Goal: Task Accomplishment & Management: Manage account settings

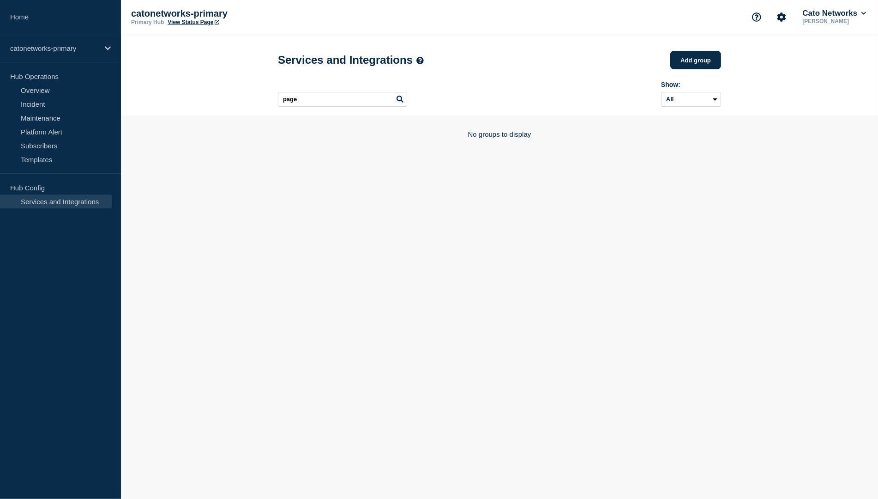
click at [244, 226] on body "Home catonetworks-primary Hub Operations Overview Incident Maintenance Platform…" at bounding box center [439, 249] width 878 height 499
click at [835, 13] on button "Cato Networks" at bounding box center [834, 13] width 67 height 9
click at [819, 128] on button "Log out" at bounding box center [821, 124] width 23 height 8
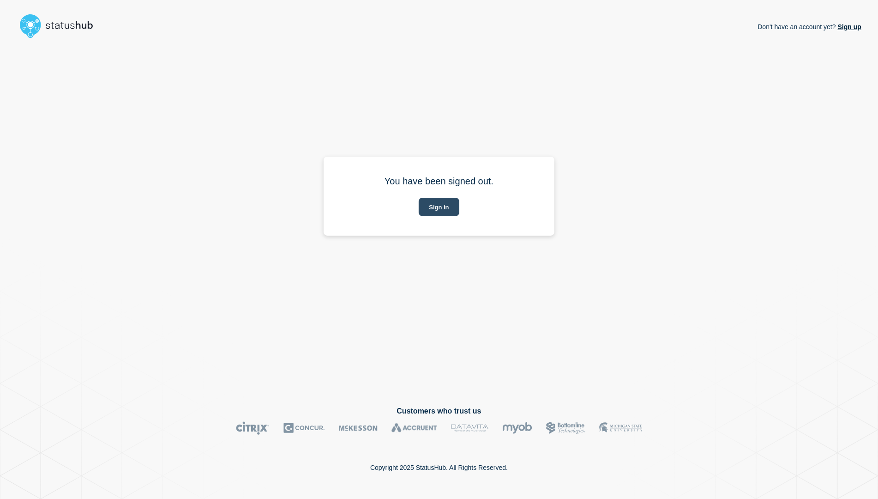
click at [436, 212] on button "Sign in" at bounding box center [439, 207] width 40 height 18
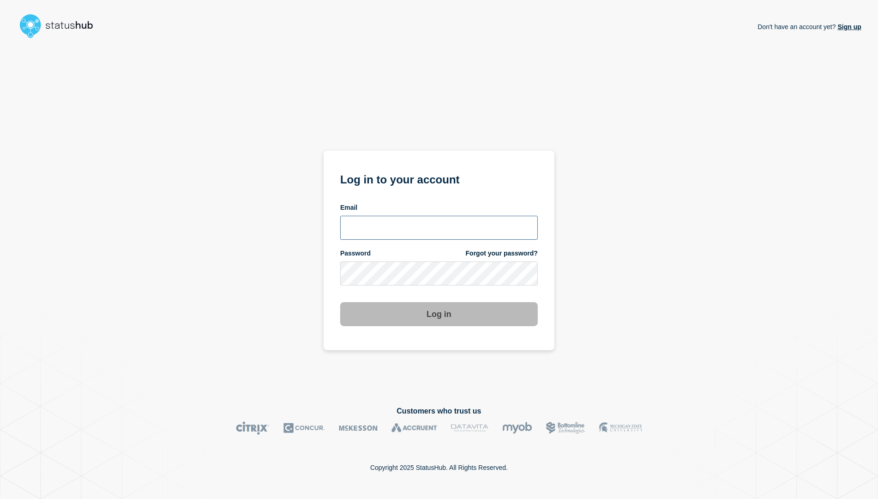
click at [428, 228] on input "email input" at bounding box center [439, 228] width 198 height 24
type input "noc@catonetworks.com"
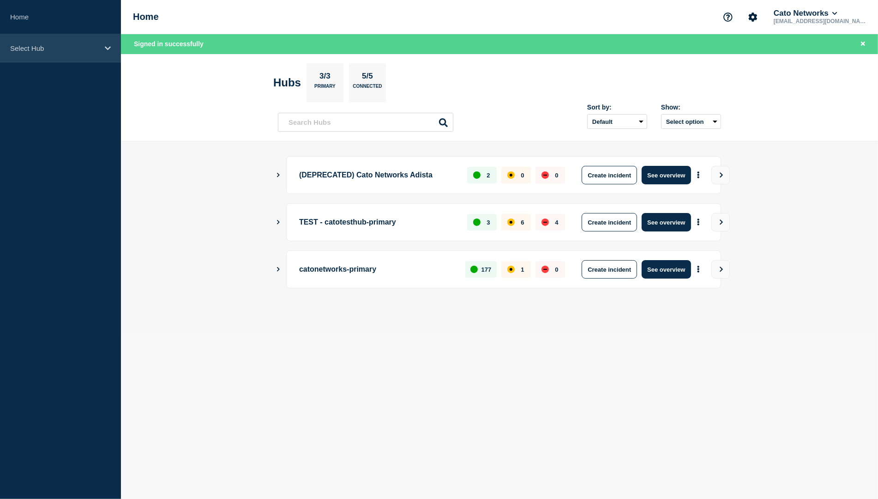
click at [29, 44] on p "Select Hub" at bounding box center [54, 48] width 89 height 8
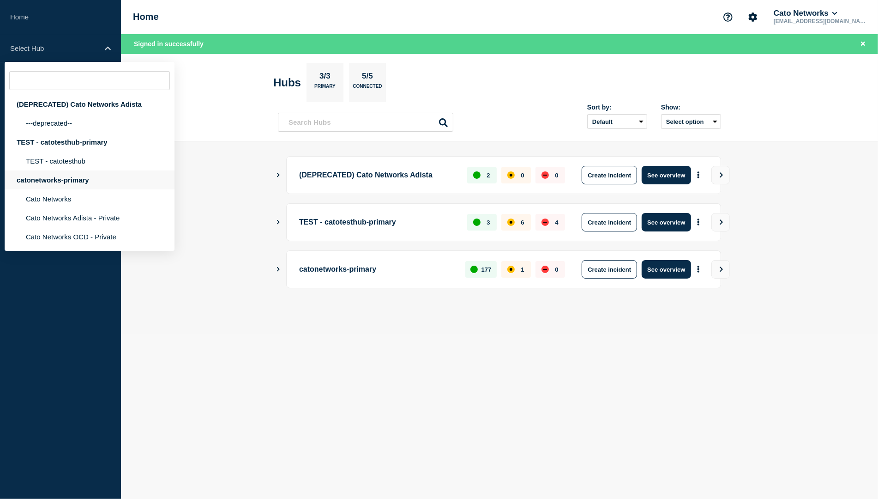
click at [75, 189] on div "catonetworks-primary" at bounding box center [90, 179] width 170 height 19
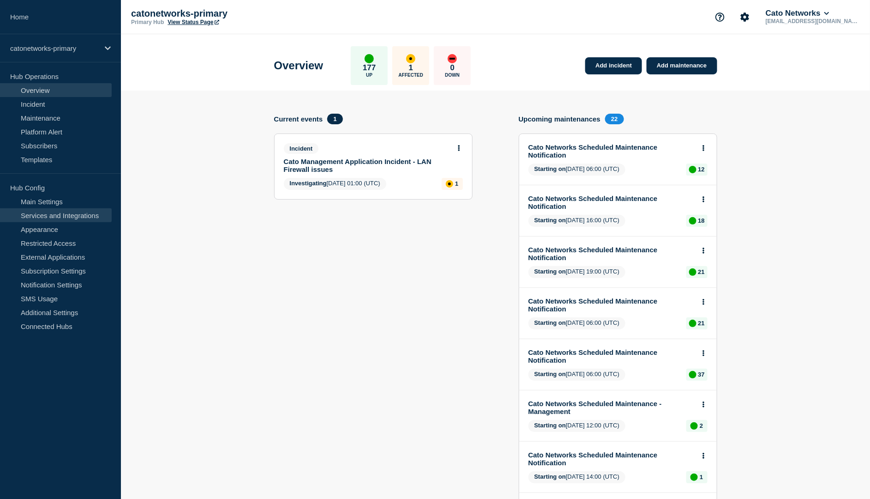
click at [68, 213] on link "Services and Integrations" at bounding box center [56, 215] width 112 height 14
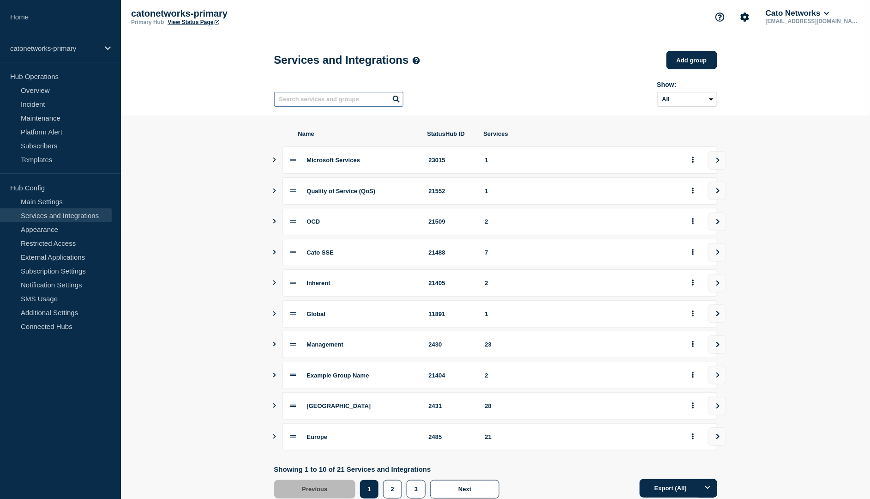
click at [331, 102] on input "text" at bounding box center [338, 99] width 129 height 15
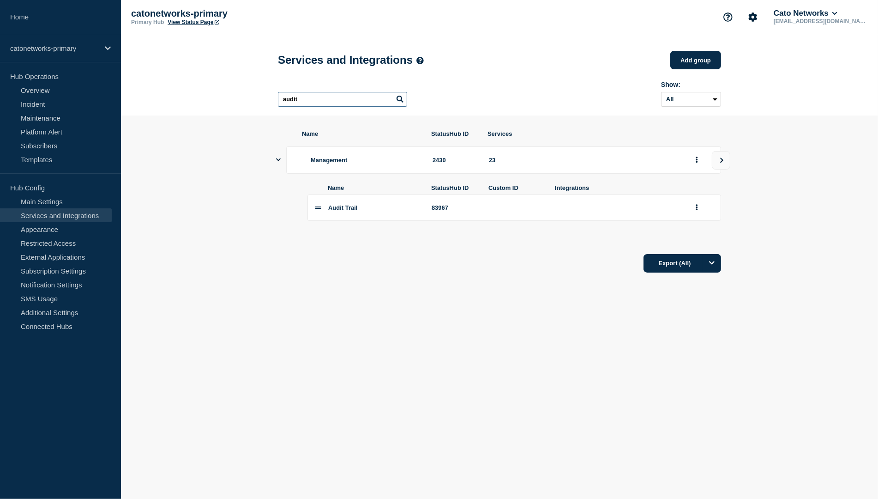
type input "audit"
click at [365, 273] on div "Export (All)" at bounding box center [499, 260] width 443 height 26
click at [48, 162] on link "Templates" at bounding box center [56, 159] width 112 height 14
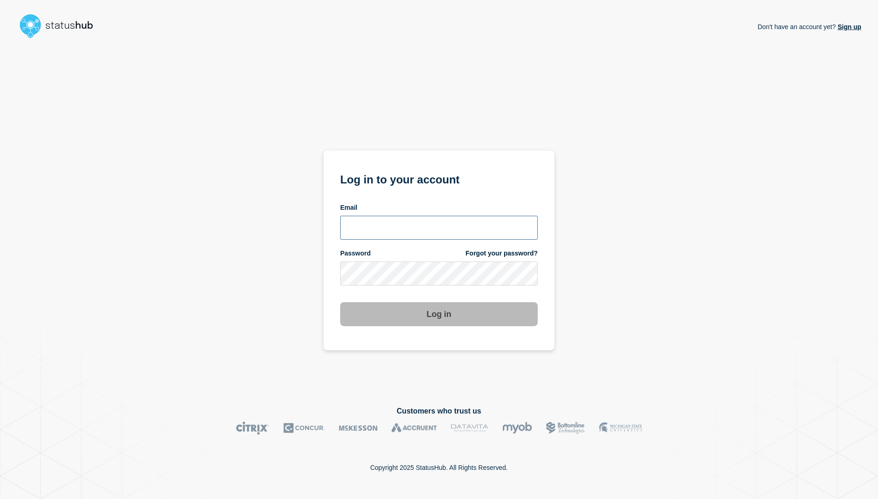
click at [394, 229] on input "email input" at bounding box center [439, 228] width 198 height 24
type input "[PERSON_NAME][EMAIL_ADDRESS][PERSON_NAME][DOMAIN_NAME]"
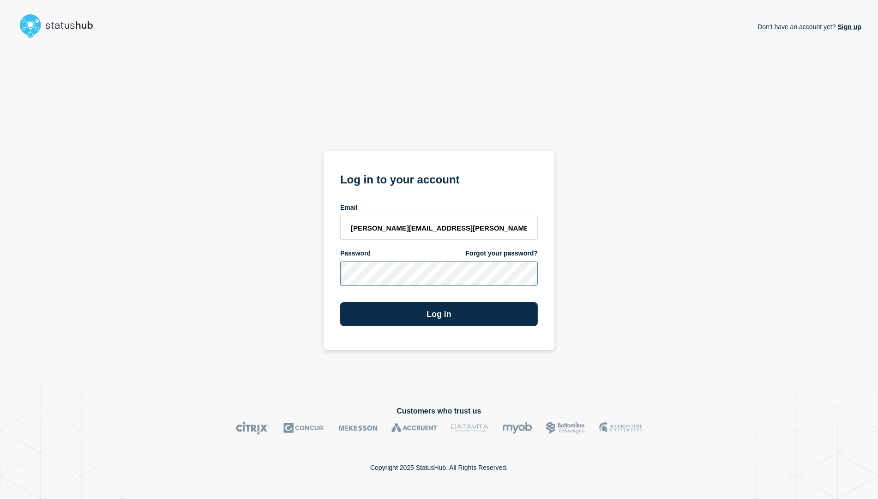
click at [340, 302] on button "Log in" at bounding box center [439, 314] width 198 height 24
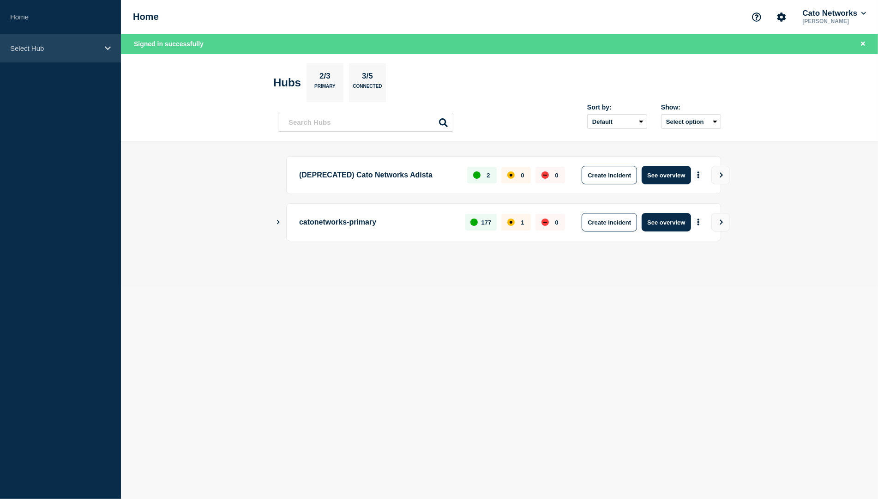
click at [46, 47] on p "Select Hub" at bounding box center [54, 48] width 89 height 8
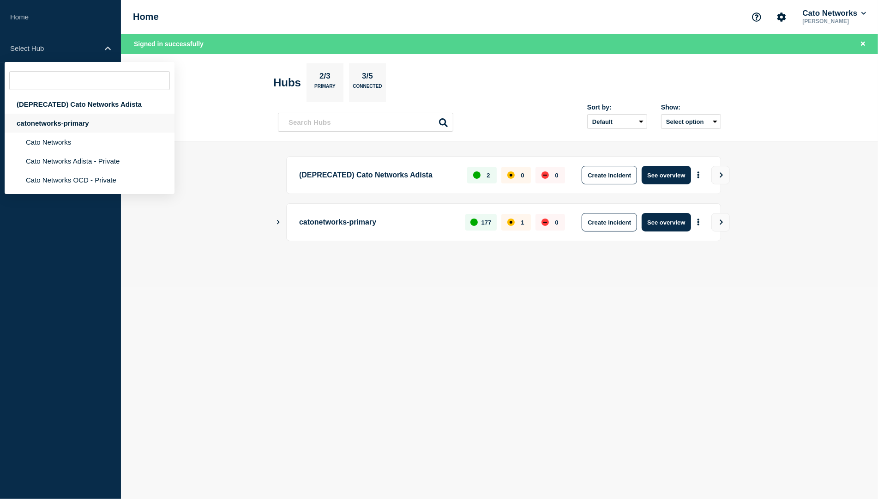
click at [49, 126] on div "catonetworks-primary" at bounding box center [90, 123] width 170 height 19
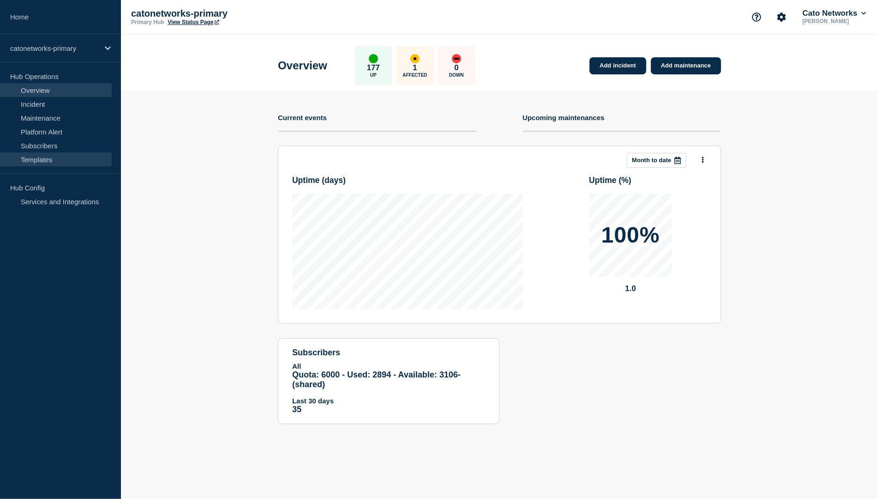
click at [47, 162] on link "Templates" at bounding box center [56, 159] width 112 height 14
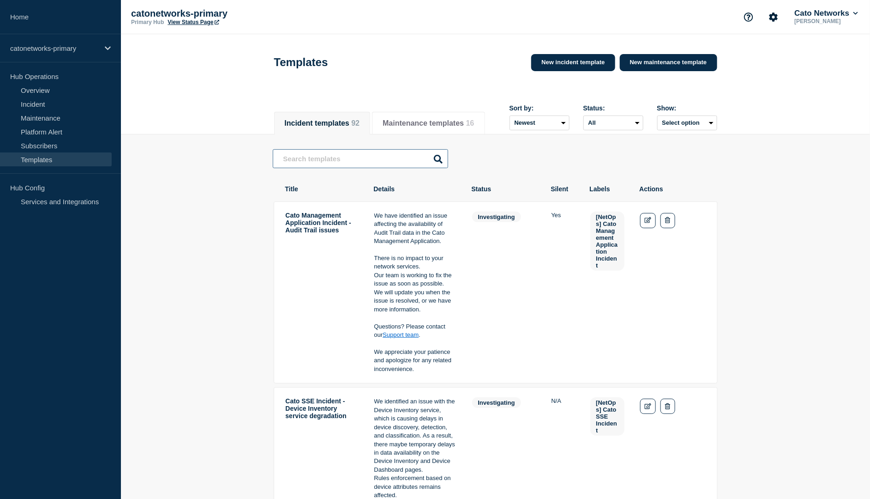
click at [351, 165] on input "text" at bounding box center [360, 158] width 175 height 19
type input "audit trail"
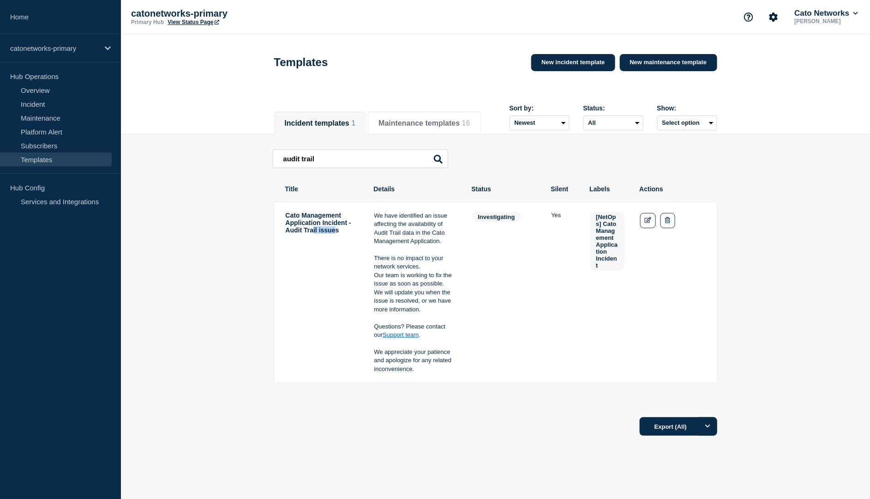
drag, startPoint x: 333, startPoint y: 242, endPoint x: 312, endPoint y: 236, distance: 22.6
click at [311, 236] on td "Cato Management Application Incident - Audit Trail issues" at bounding box center [322, 292] width 74 height 163
click at [338, 239] on td "Cato Management Application Incident - Audit Trail issues" at bounding box center [322, 292] width 74 height 163
click at [332, 241] on td "Cato Management Application Incident - Audit Trail issues" at bounding box center [322, 292] width 74 height 163
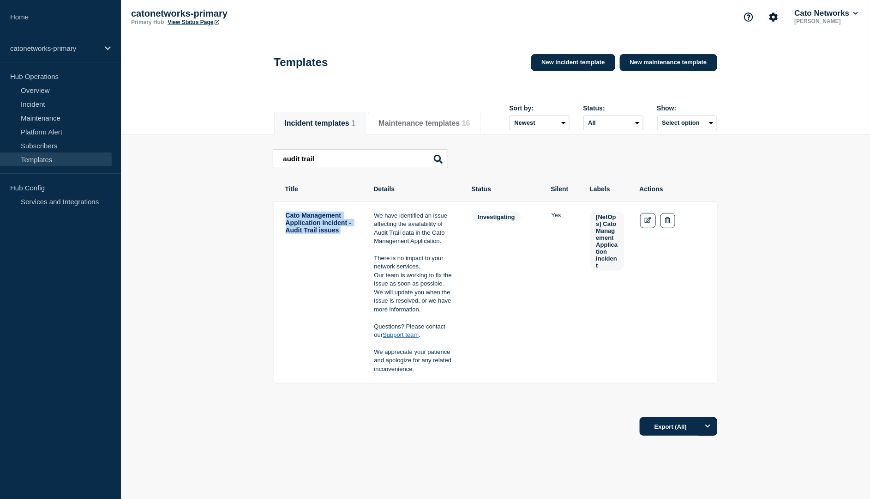
click at [332, 241] on td "Cato Management Application Incident - Audit Trail issues" at bounding box center [322, 292] width 74 height 163
copy tr "Cato Management Application Incident - Audit Trail issues"
click at [532, 261] on td "investigating" at bounding box center [504, 292] width 65 height 163
click at [651, 223] on icon "Edit" at bounding box center [648, 220] width 7 height 6
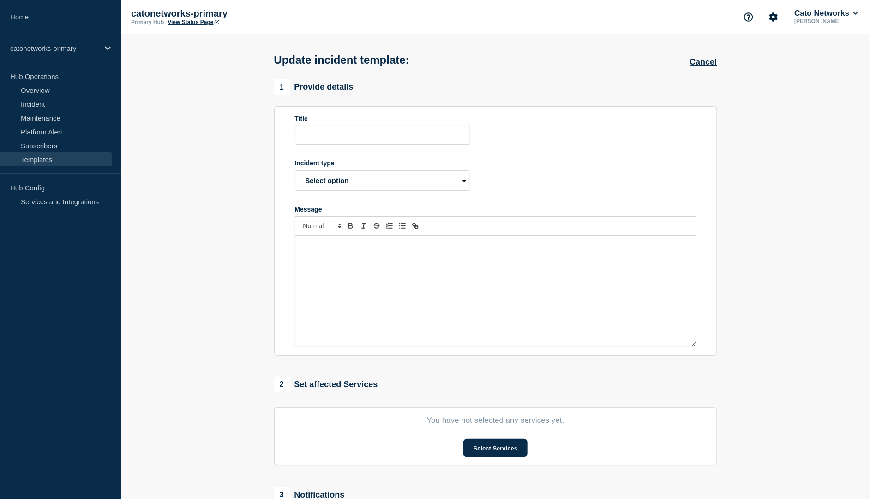
type input "Cato Management Application Incident - Audit Trail issues"
select select "investigating"
radio input "true"
radio input "false"
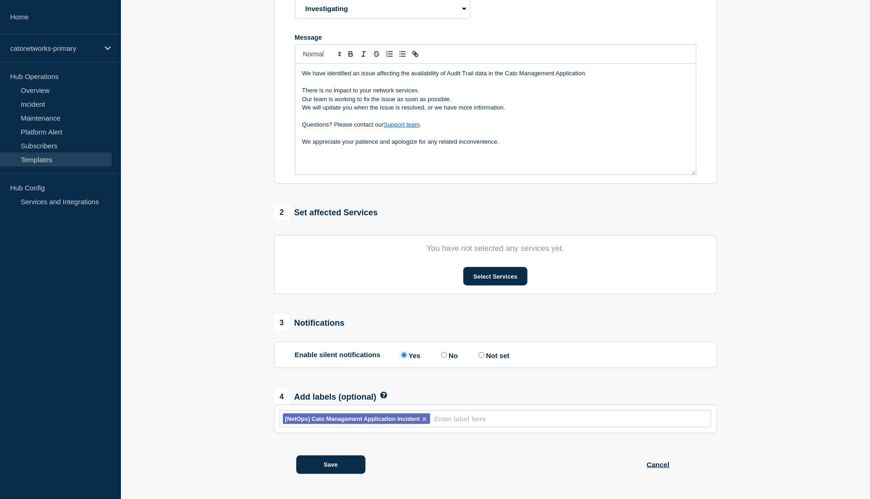
scroll to position [243, 0]
click at [480, 273] on button "Select Services" at bounding box center [496, 276] width 64 height 18
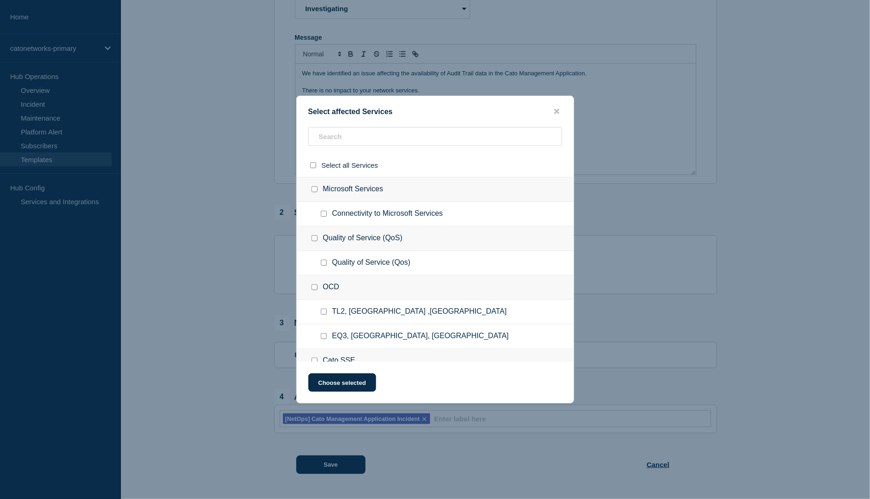
click at [401, 224] on ul "Connectivity to Microsoft Services" at bounding box center [435, 214] width 277 height 24
click at [398, 135] on input "text" at bounding box center [435, 136] width 254 height 19
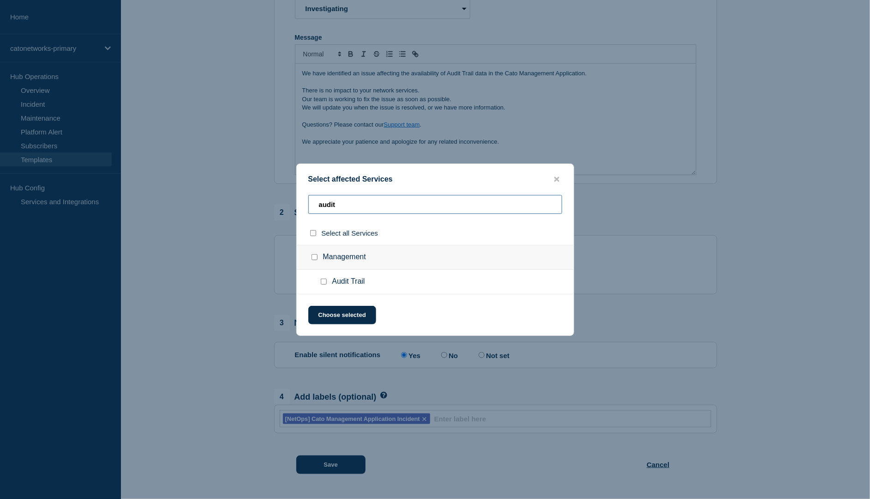
type input "audit"
click at [359, 281] on span "Audit Trail" at bounding box center [348, 281] width 33 height 9
click at [325, 284] on input "Audit Trail checkbox" at bounding box center [324, 281] width 6 height 6
checkbox input "true"
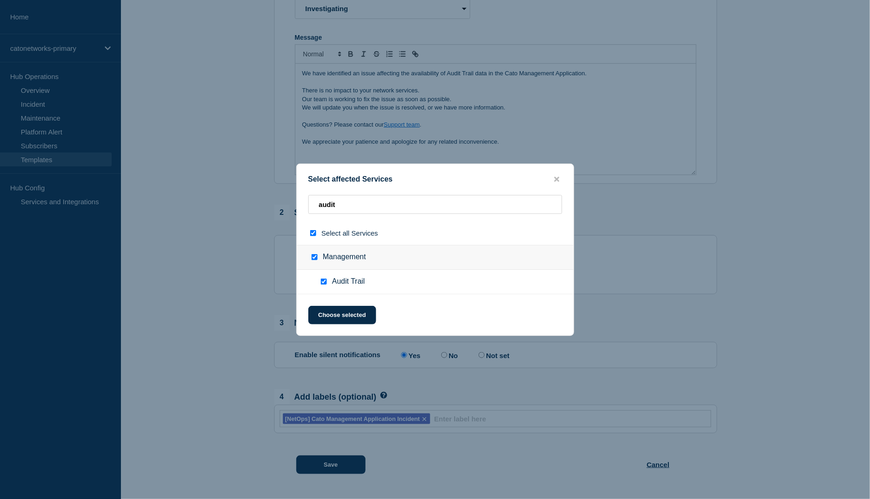
checkbox input "true"
click at [337, 313] on button "Choose selected" at bounding box center [342, 315] width 68 height 18
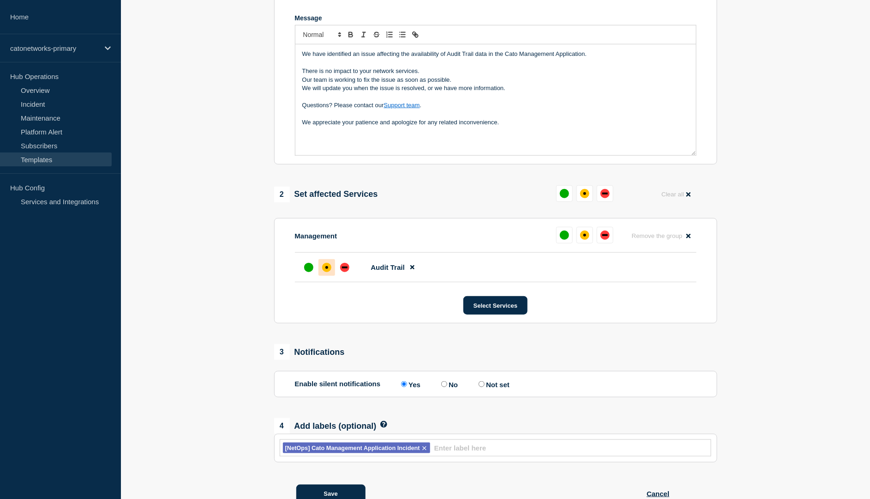
click at [328, 276] on div at bounding box center [327, 267] width 17 height 17
click at [327, 276] on div at bounding box center [327, 267] width 17 height 17
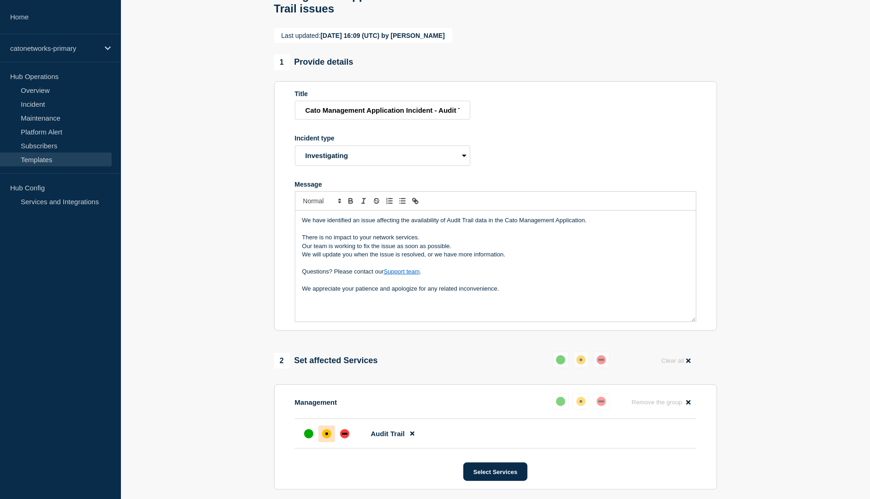
scroll to position [0, 0]
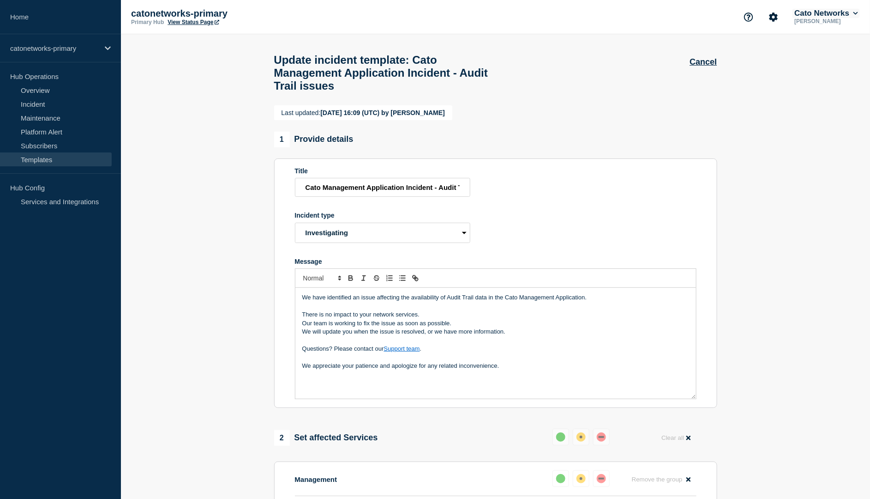
click at [824, 17] on button "Cato Networks" at bounding box center [826, 13] width 67 height 9
click at [806, 128] on button "Log out" at bounding box center [813, 124] width 23 height 8
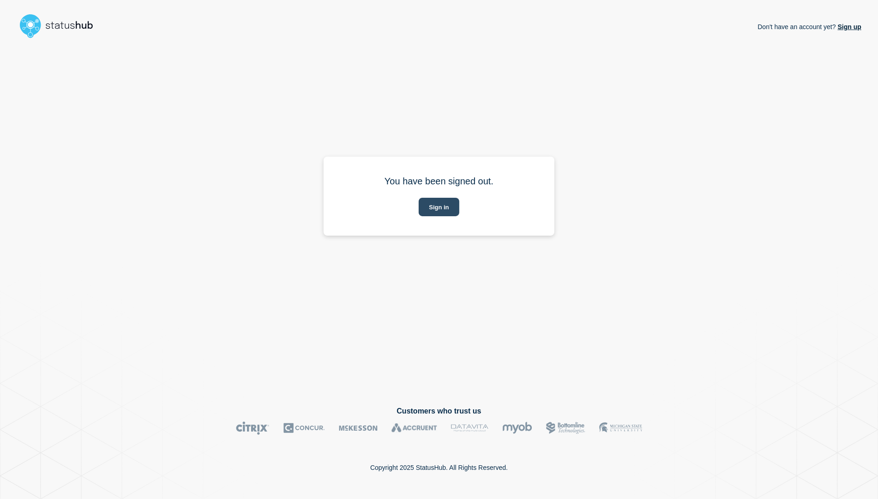
click at [424, 208] on button "Sign in" at bounding box center [439, 207] width 40 height 18
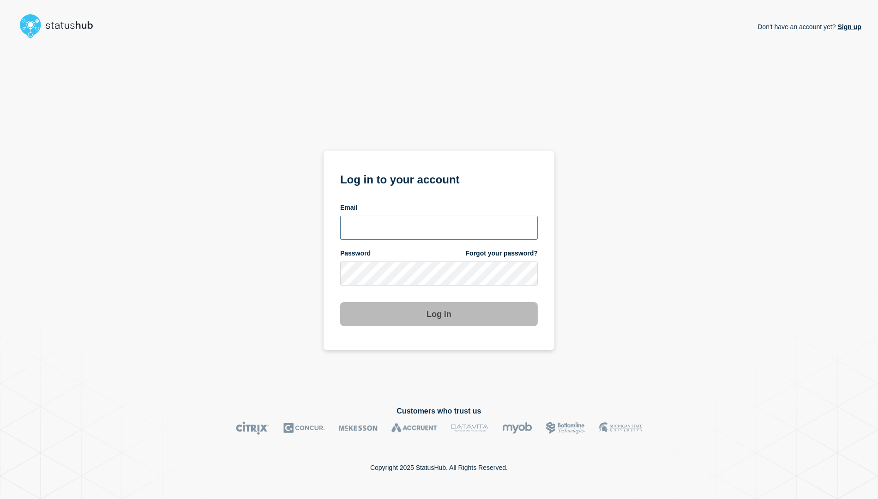
click at [468, 228] on input "email input" at bounding box center [439, 228] width 198 height 24
type input "[EMAIL_ADDRESS][DOMAIN_NAME]"
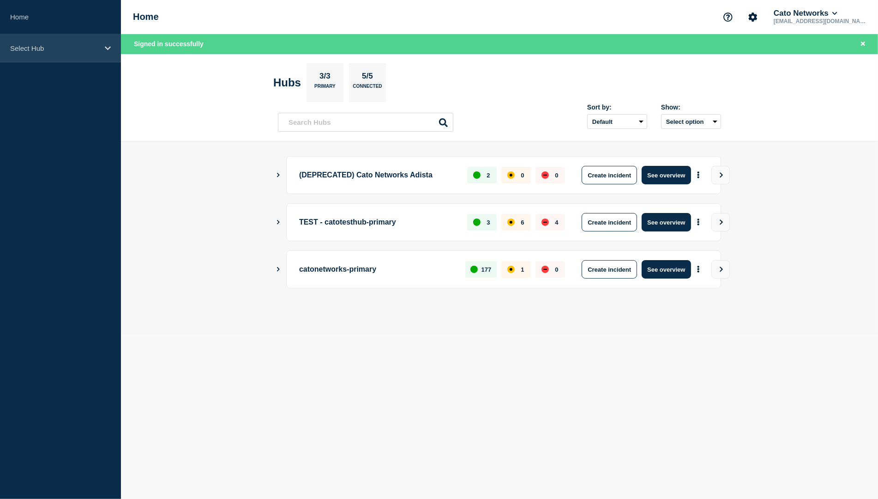
click at [68, 44] on p "Select Hub" at bounding box center [54, 48] width 89 height 8
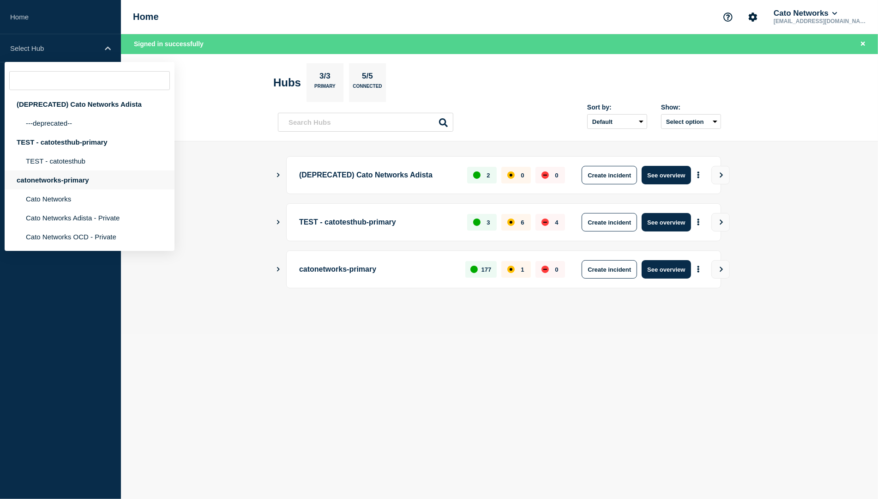
click at [57, 189] on div "catonetworks-primary" at bounding box center [90, 179] width 170 height 19
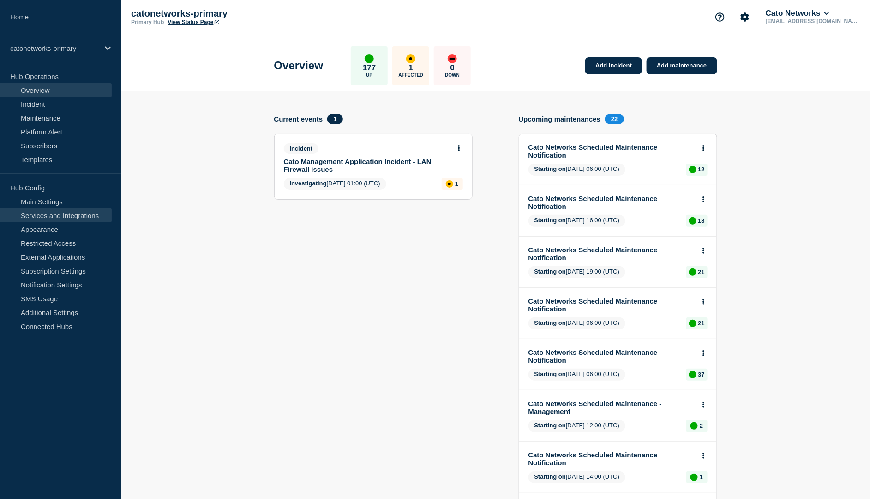
click at [52, 211] on link "Services and Integrations" at bounding box center [56, 215] width 112 height 14
